Goal: Task Accomplishment & Management: Use online tool/utility

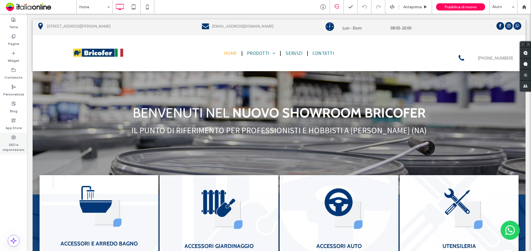
click at [18, 141] on label "SEO e impostazioni" at bounding box center [13, 146] width 27 height 13
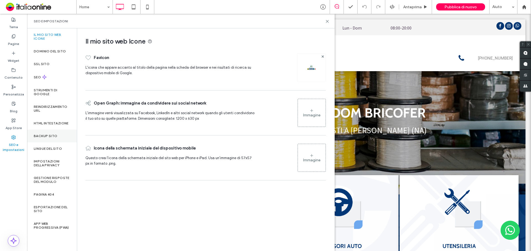
click at [47, 139] on div "Backup sito" at bounding box center [52, 136] width 50 height 13
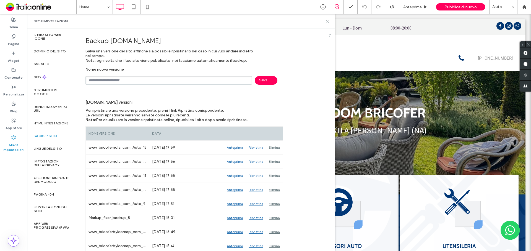
click at [327, 22] on use at bounding box center [327, 21] width 2 height 2
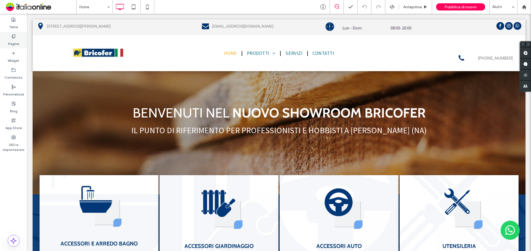
click at [17, 38] on div "Pagine" at bounding box center [13, 40] width 27 height 17
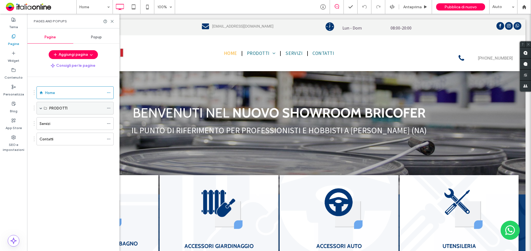
click at [40, 110] on span at bounding box center [41, 108] width 3 height 12
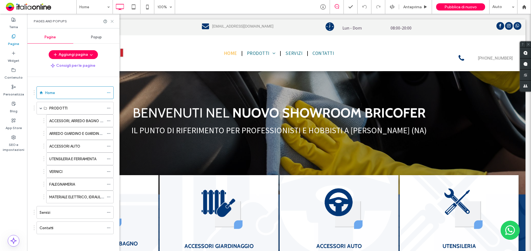
drag, startPoint x: 111, startPoint y: 22, endPoint x: 105, endPoint y: 28, distance: 8.8
click at [111, 22] on icon at bounding box center [112, 21] width 4 height 4
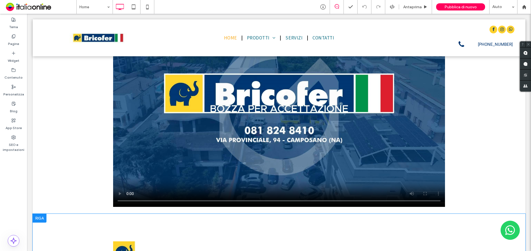
scroll to position [387, 0]
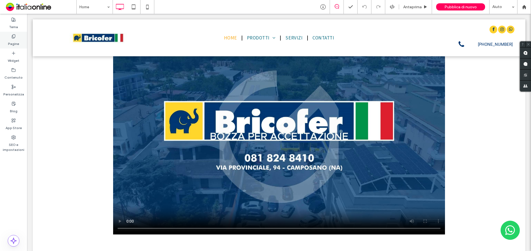
click at [10, 40] on label "Pagine" at bounding box center [13, 43] width 11 height 8
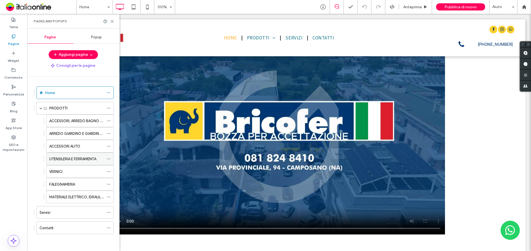
click at [83, 162] on div "UTENSILERIA E FERRAMENTA" at bounding box center [76, 159] width 55 height 12
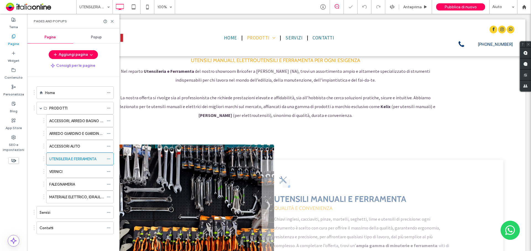
scroll to position [276, 0]
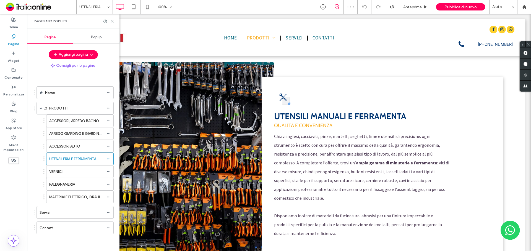
drag, startPoint x: 85, startPoint y: 10, endPoint x: 112, endPoint y: 21, distance: 29.0
click at [112, 21] on use at bounding box center [112, 21] width 2 height 2
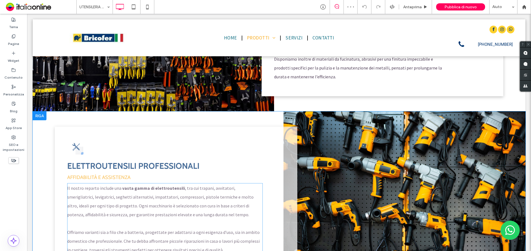
scroll to position [470, 0]
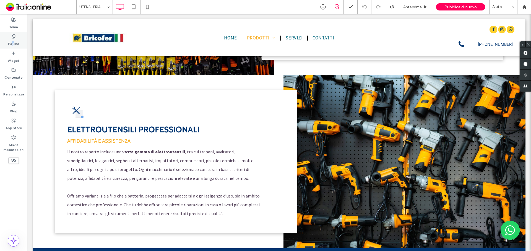
click at [13, 41] on label "Pagine" at bounding box center [13, 43] width 11 height 8
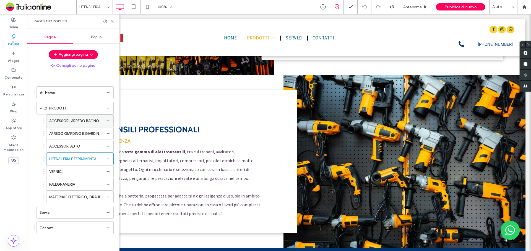
click at [78, 120] on label "ACCESSORI, ARREDO BAGNO E RUBINETTERIA" at bounding box center [87, 121] width 77 height 10
click at [83, 134] on div at bounding box center [265, 125] width 531 height 251
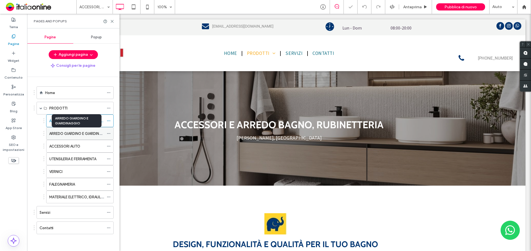
click at [83, 134] on label "ARREDO GIARDINO E GIARDINAGGIO" at bounding box center [80, 134] width 62 height 10
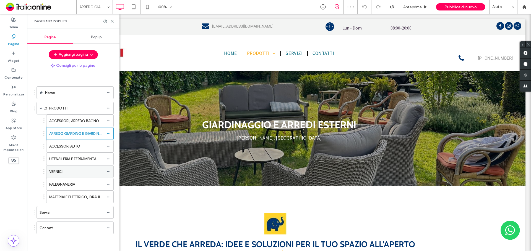
click at [74, 169] on div "VERNICI" at bounding box center [76, 172] width 55 height 6
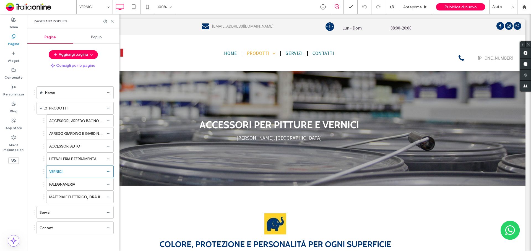
drag, startPoint x: 77, startPoint y: 89, endPoint x: 68, endPoint y: 87, distance: 8.6
click at [77, 89] on div "Home" at bounding box center [74, 93] width 59 height 12
click at [112, 21] on icon at bounding box center [112, 21] width 4 height 4
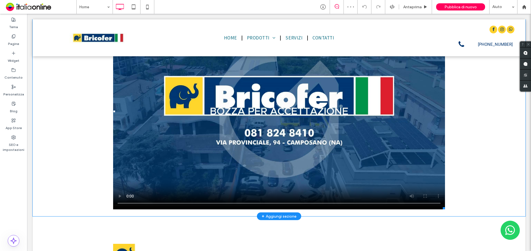
scroll to position [414, 0]
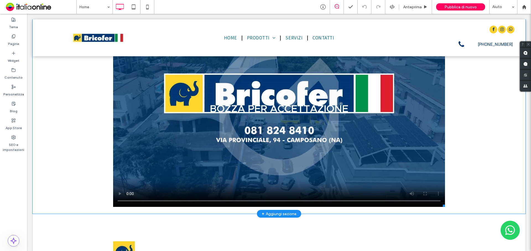
click at [118, 195] on span at bounding box center [279, 109] width 332 height 196
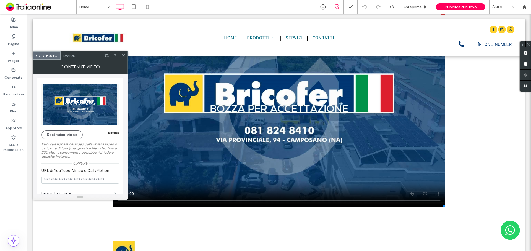
click at [124, 53] on span at bounding box center [123, 55] width 4 height 8
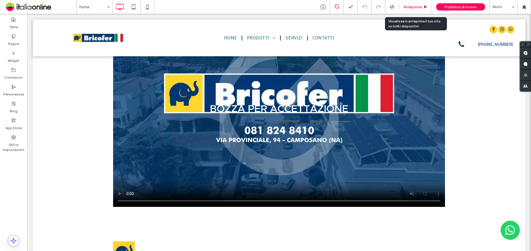
drag, startPoint x: 408, startPoint y: 7, endPoint x: 172, endPoint y: 103, distance: 254.6
click at [408, 7] on span "Anteprima" at bounding box center [412, 7] width 19 height 5
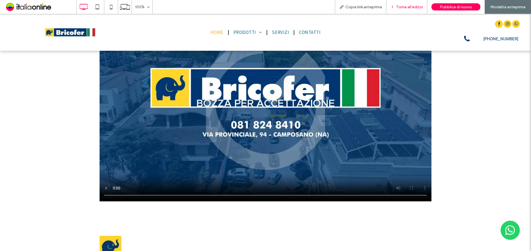
click at [406, 6] on span "Torna all'editor" at bounding box center [409, 7] width 27 height 5
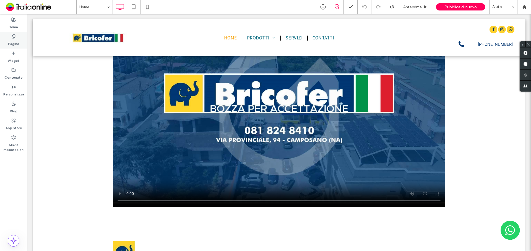
click at [10, 37] on div "Pagine" at bounding box center [13, 40] width 27 height 17
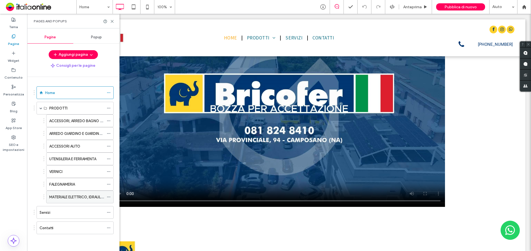
click at [57, 198] on label "MATERIALE ELETTRICO, IDRAULICO, TERMOIDRAULICO, ILLUMINAZIONE" at bounding box center [108, 198] width 118 height 10
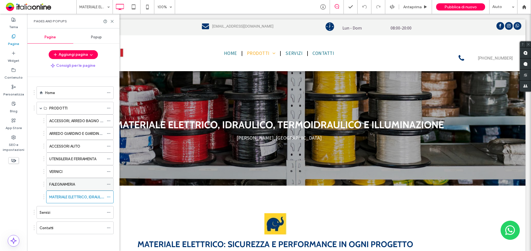
click at [63, 183] on label "FALEGNAMERIA" at bounding box center [62, 185] width 26 height 10
